Goal: Transaction & Acquisition: Purchase product/service

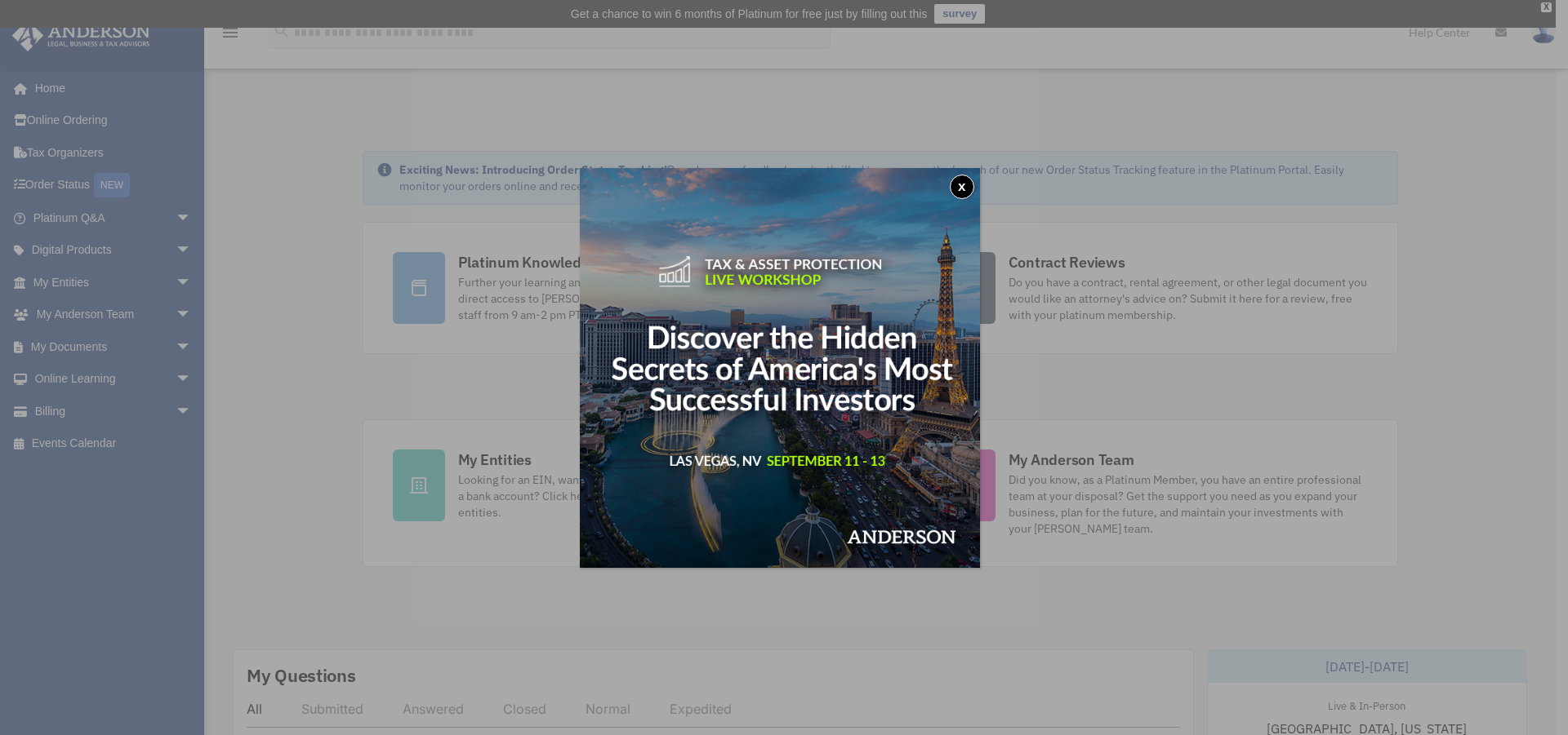
click at [968, 179] on button "x" at bounding box center [962, 187] width 25 height 25
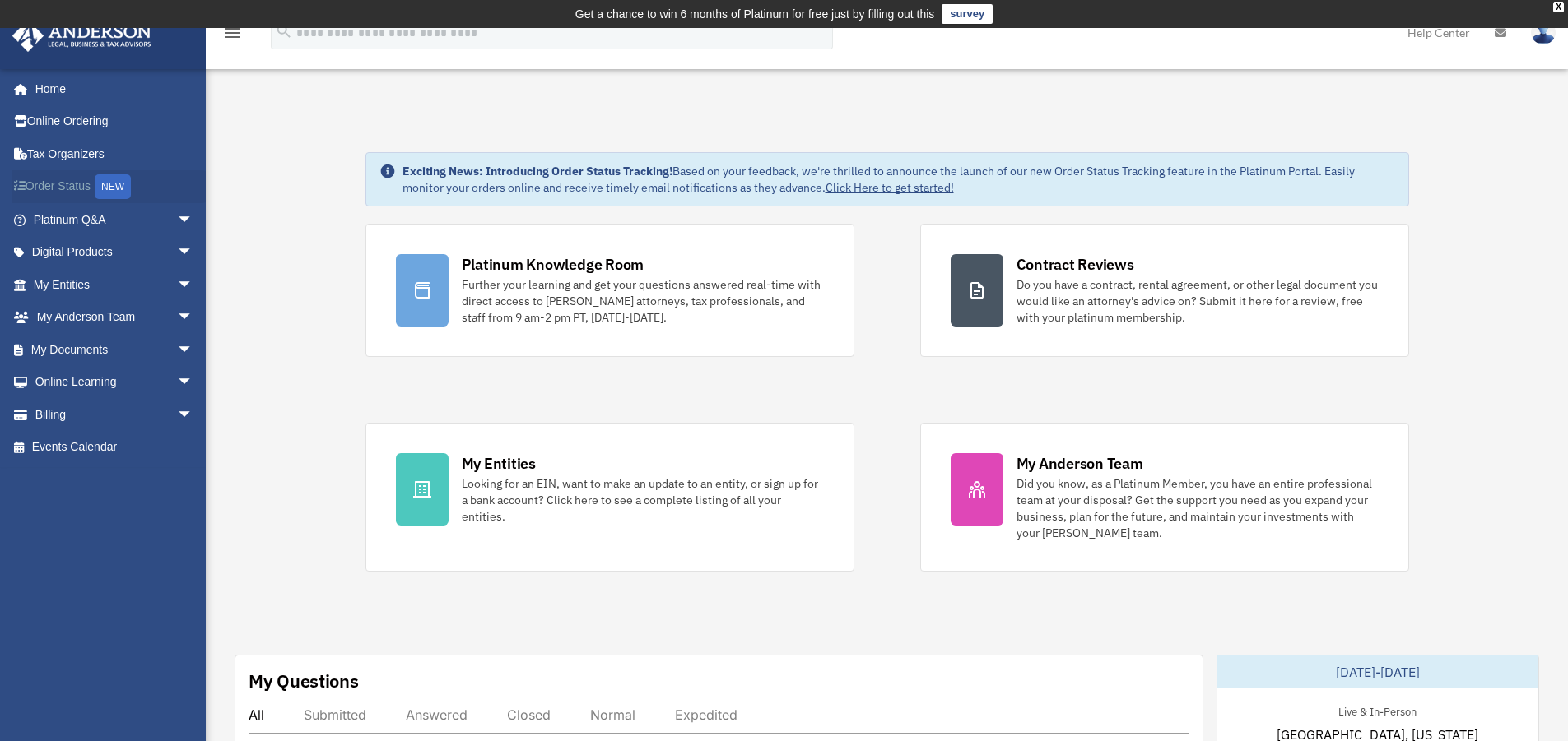
click at [67, 185] on link "Order Status NEW" at bounding box center [115, 187] width 207 height 34
click at [83, 420] on link "Billing arrow_drop_down" at bounding box center [115, 414] width 207 height 33
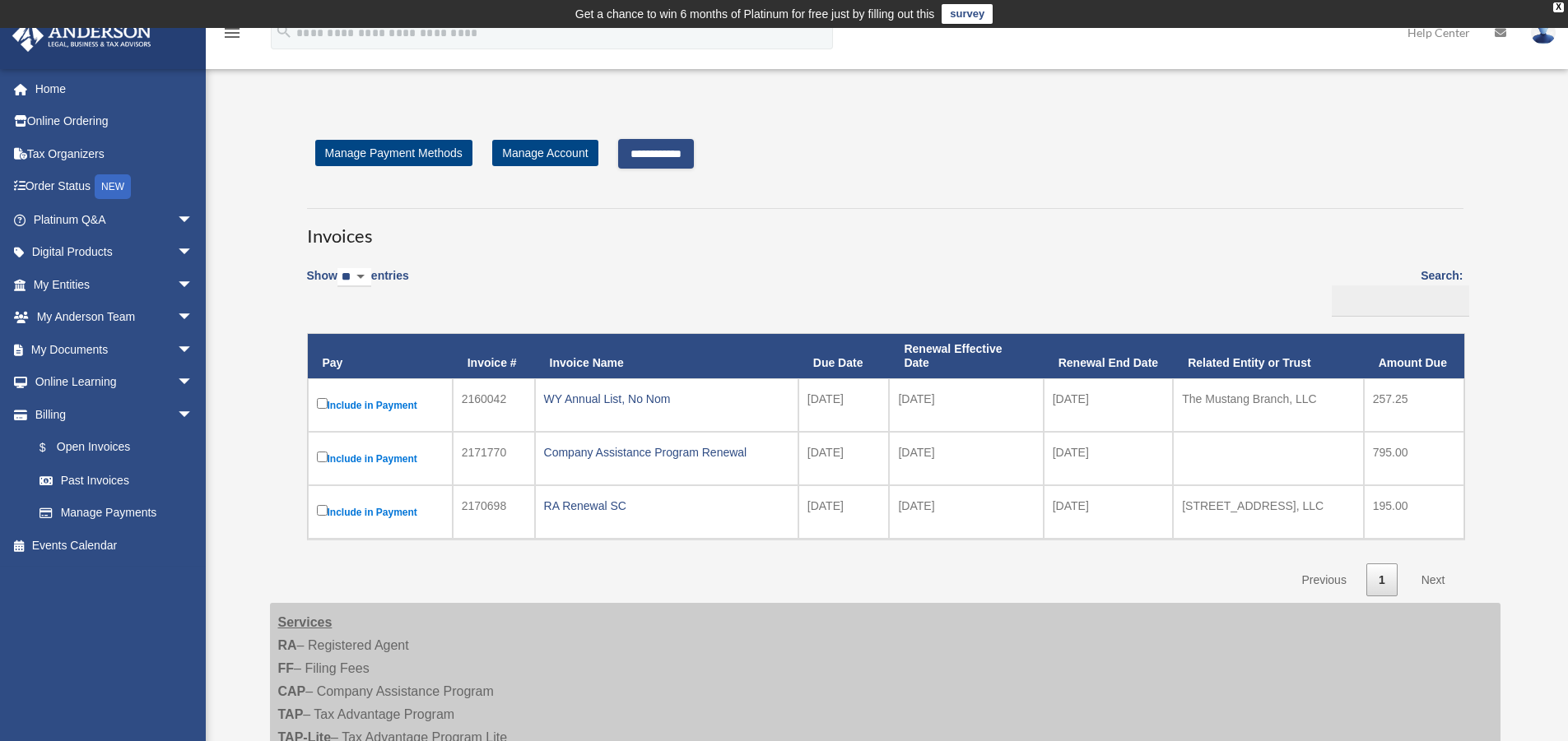
click at [385, 402] on label "Include in Payment" at bounding box center [379, 405] width 126 height 20
click at [385, 406] on label "Include in Payment" at bounding box center [379, 405] width 126 height 20
click at [693, 154] on input "**********" at bounding box center [656, 153] width 76 height 29
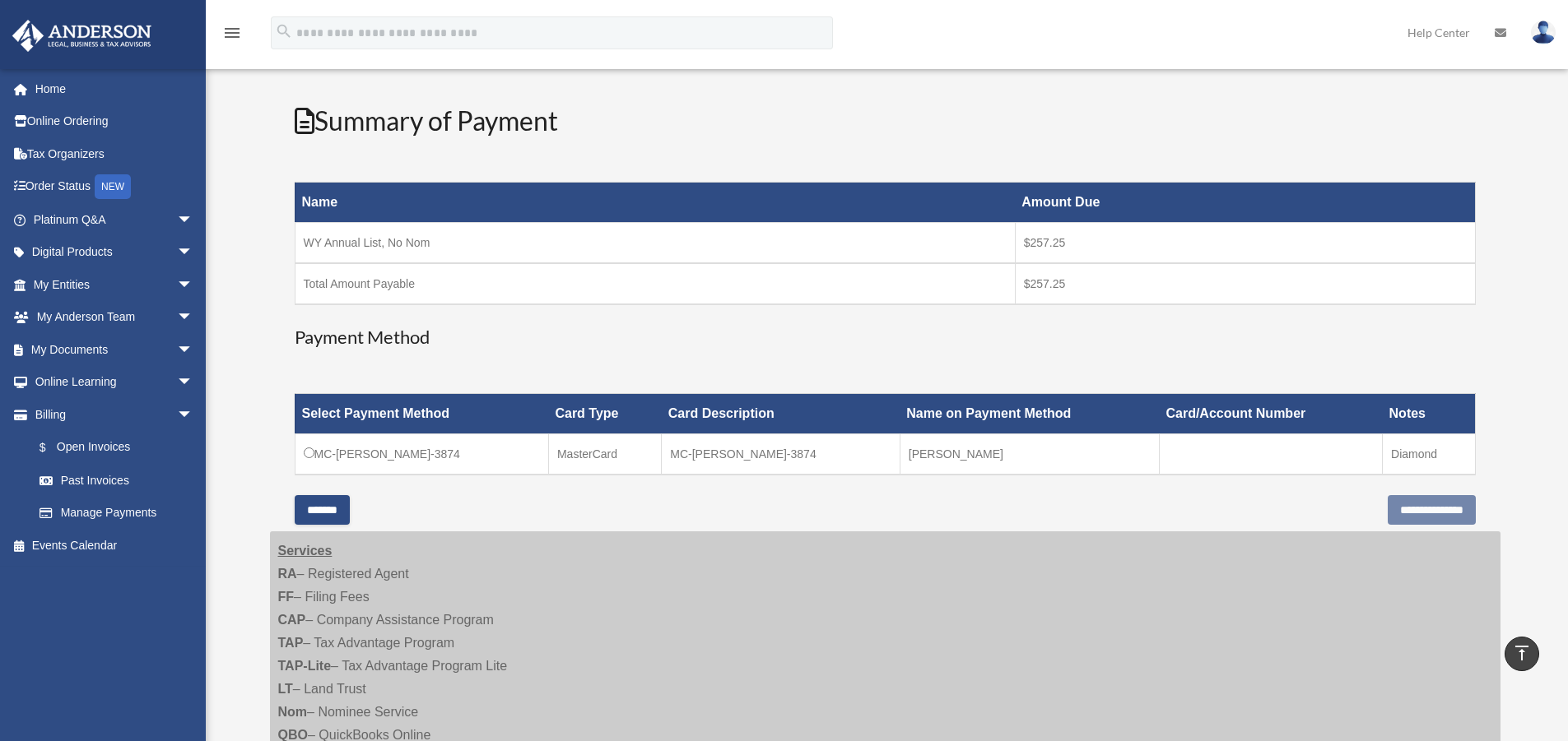
scroll to position [191, 0]
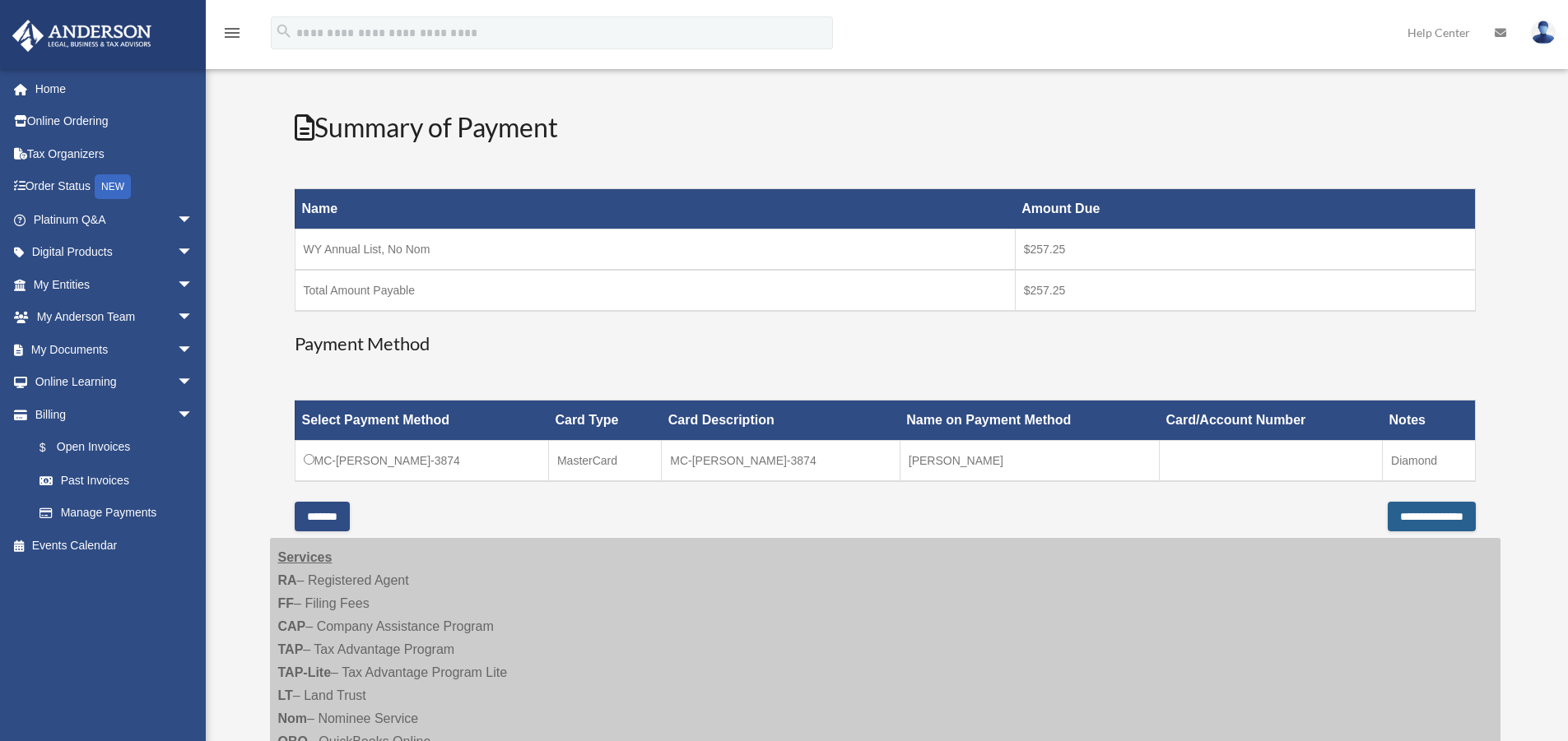
click at [1398, 512] on input "**********" at bounding box center [1432, 516] width 88 height 29
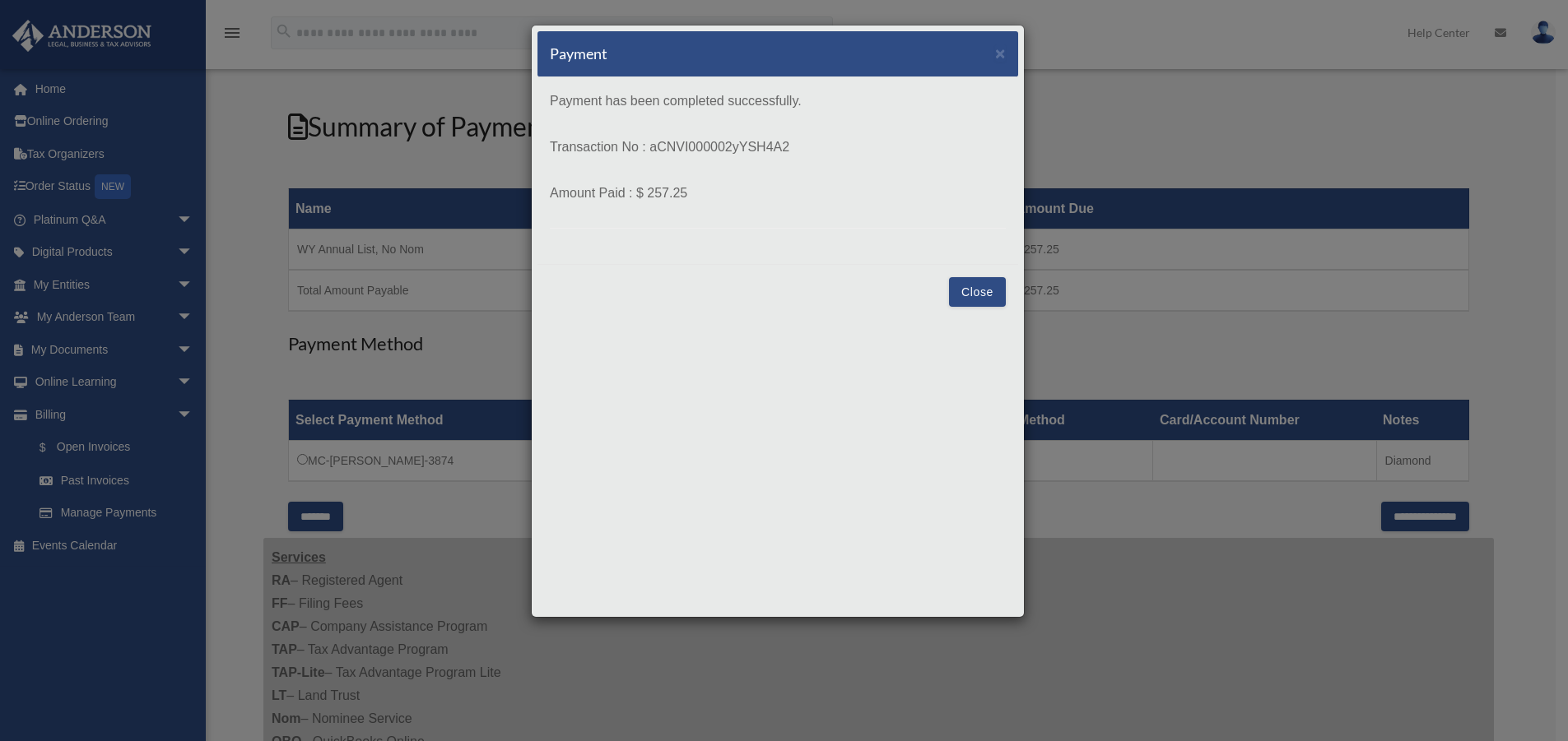
click at [964, 296] on button "Close" at bounding box center [977, 292] width 57 height 29
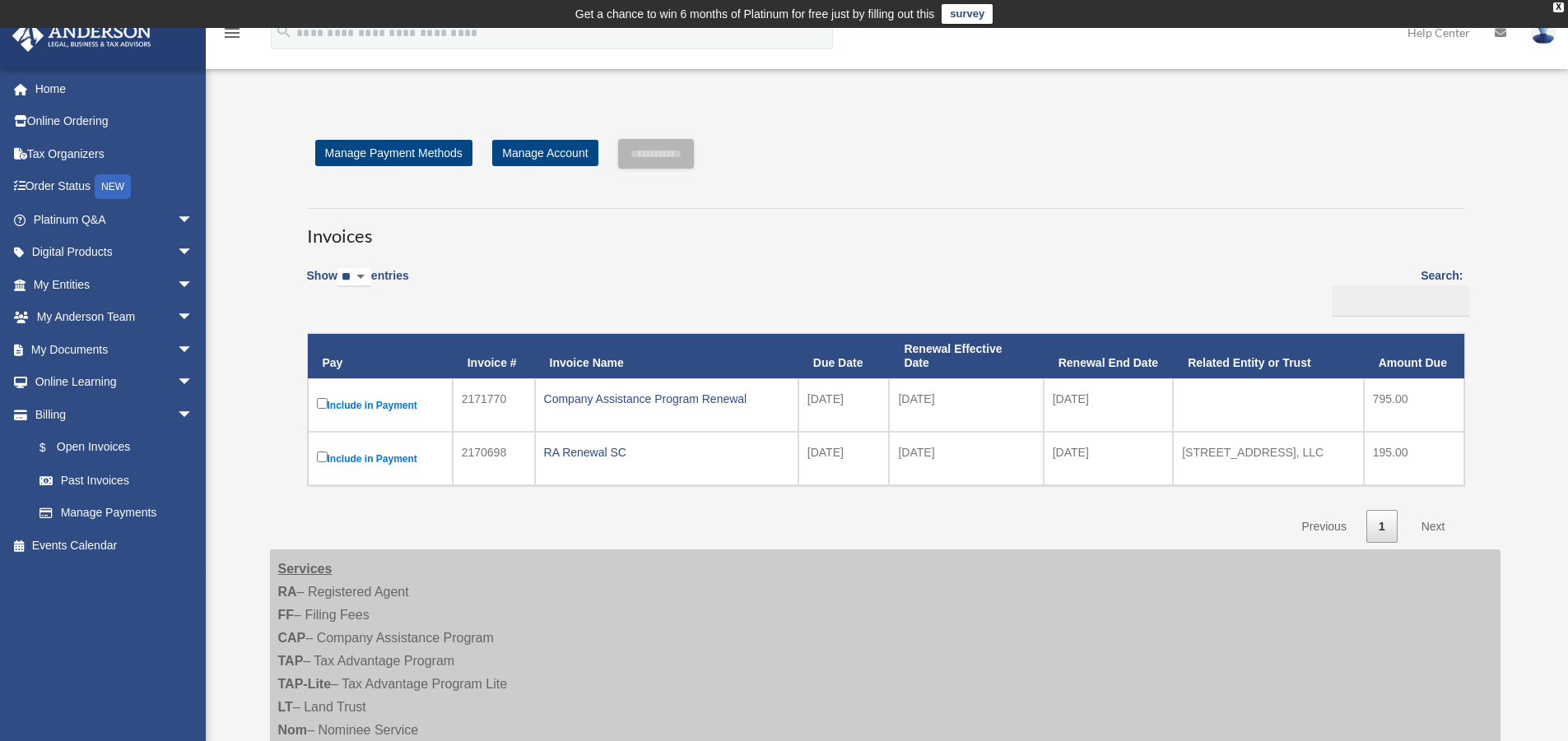
click at [1543, 37] on img at bounding box center [1543, 32] width 25 height 24
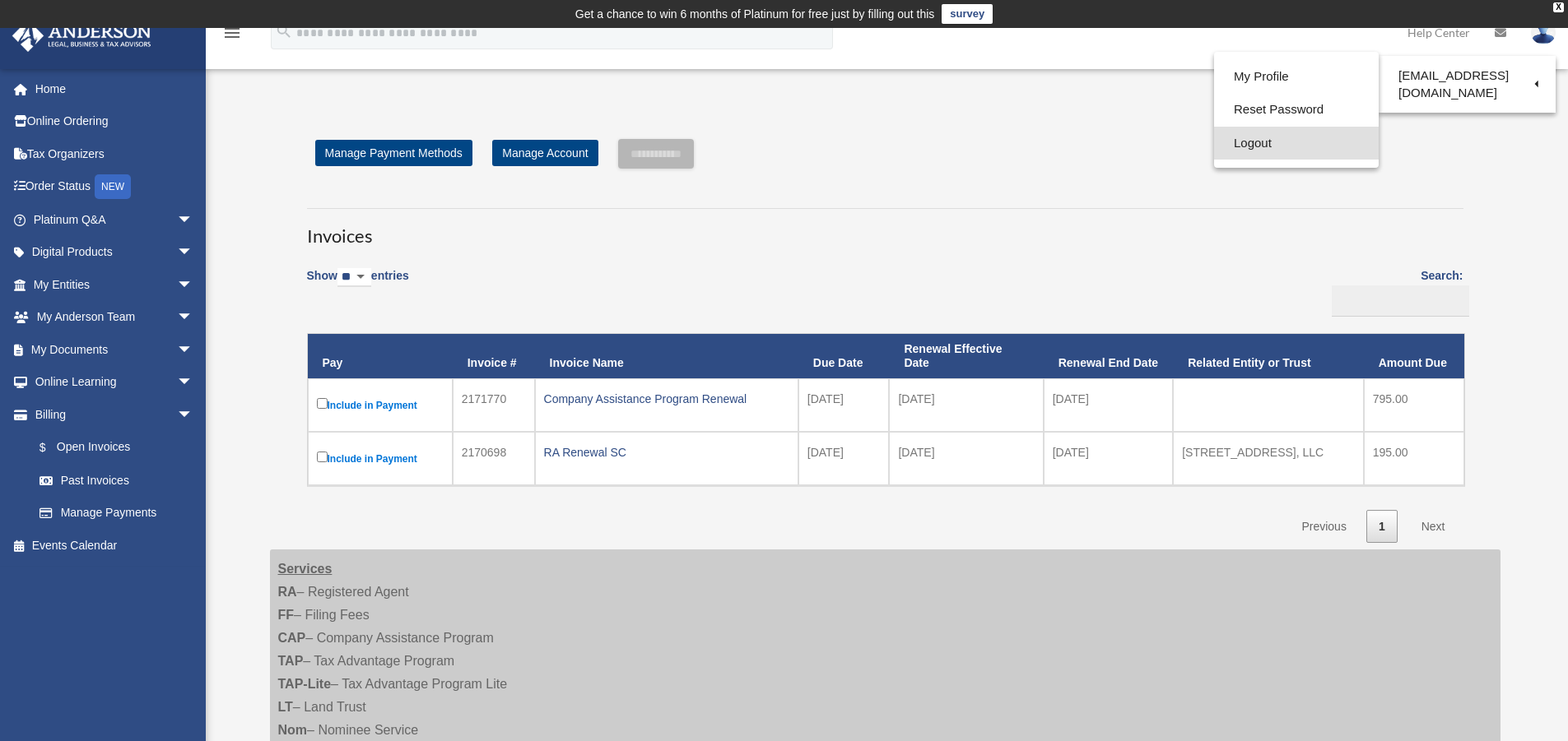
click at [1242, 140] on link "Logout" at bounding box center [1296, 143] width 164 height 34
